Goal: Find specific page/section

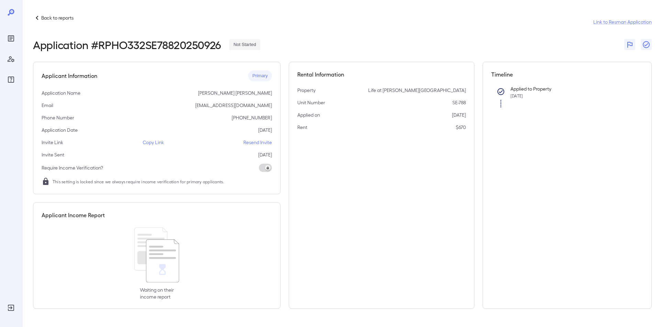
click at [48, 18] on p "Back to reports" at bounding box center [57, 17] width 32 height 7
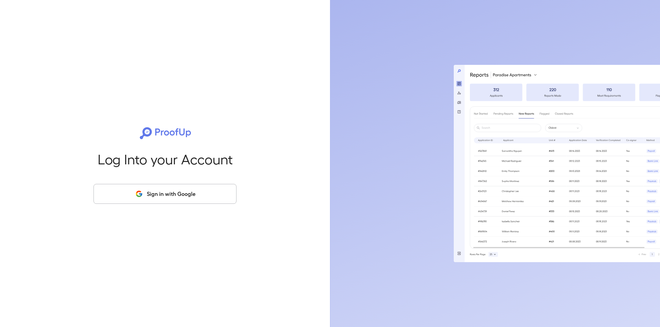
click at [154, 194] on button "Sign in with Google" at bounding box center [164, 194] width 143 height 20
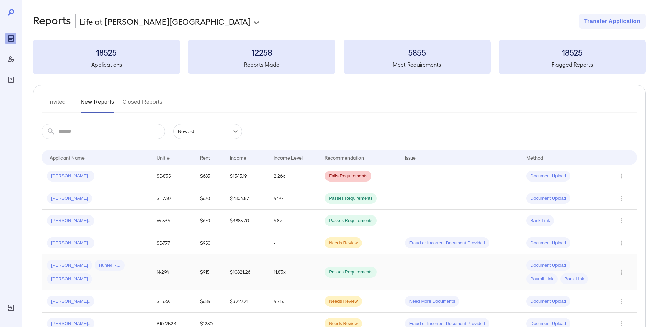
click at [69, 269] on span "Jennifer L..." at bounding box center [69, 265] width 45 height 7
